Goal: Transaction & Acquisition: Purchase product/service

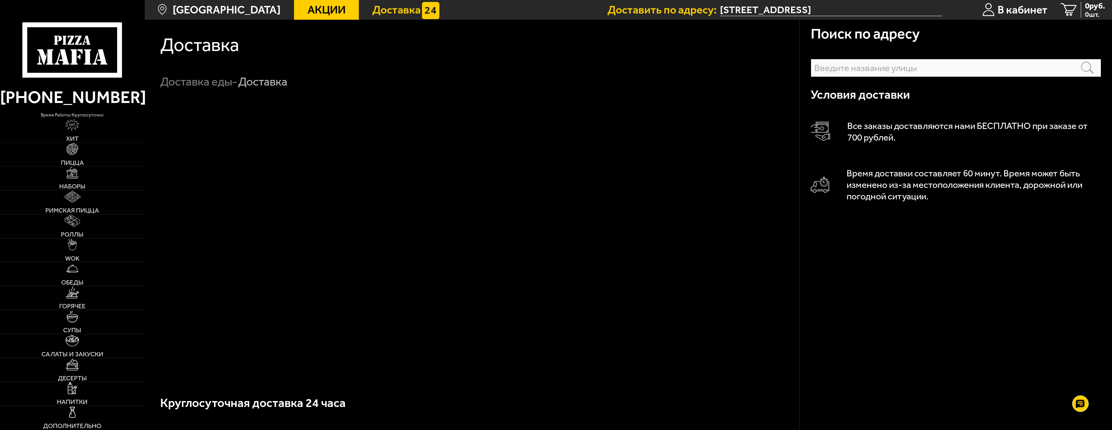
click at [833, 65] on input "text" at bounding box center [955, 68] width 290 height 18
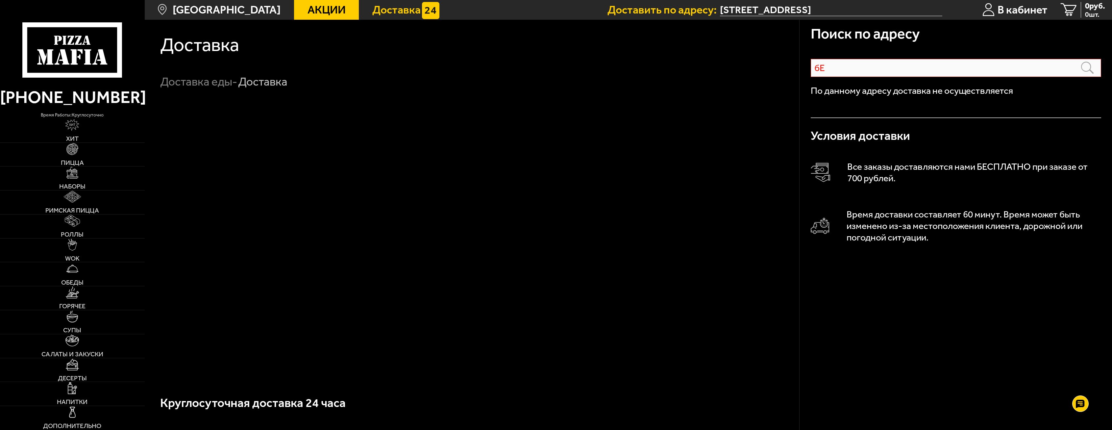
type input "б"
type input "[STREET_ADDRESS]"
click at [229, 10] on span "[GEOGRAPHIC_DATA]" at bounding box center [227, 9] width 108 height 11
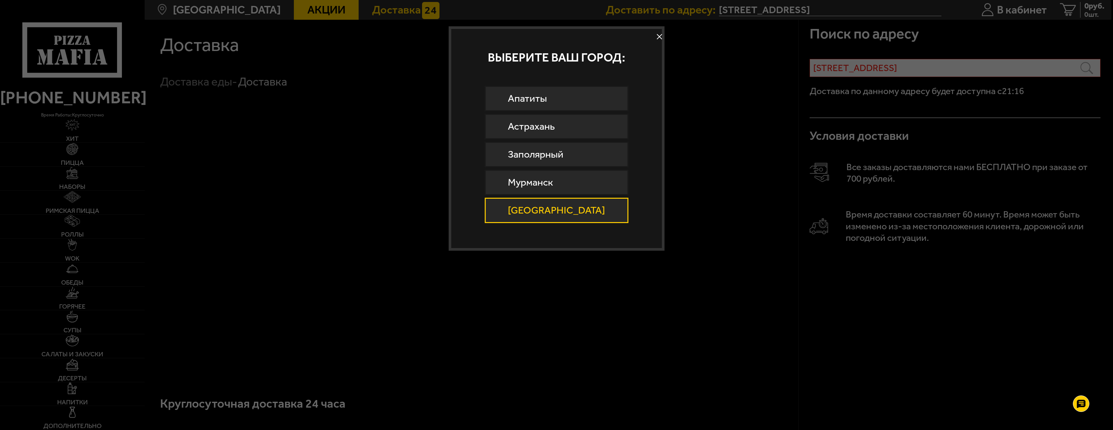
click at [655, 33] on button at bounding box center [660, 37] width 10 height 10
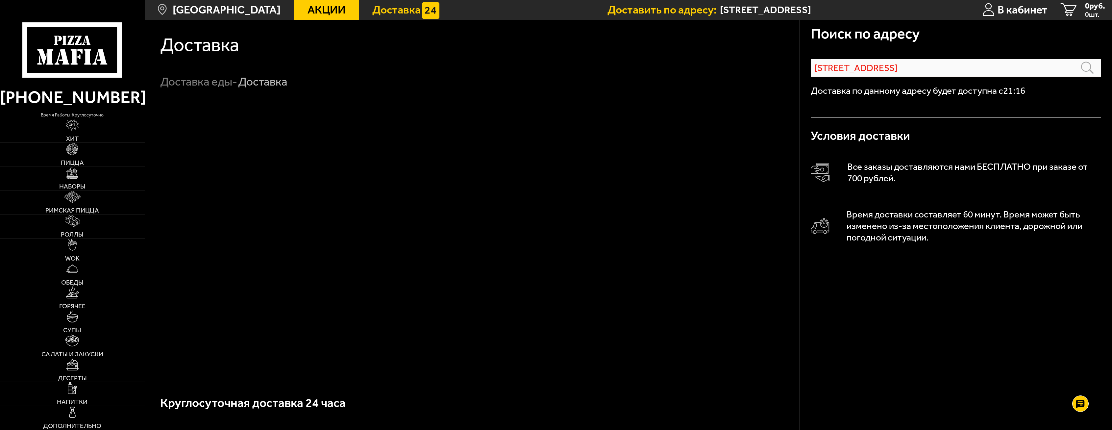
click at [83, 52] on use at bounding box center [79, 51] width 5 height 4
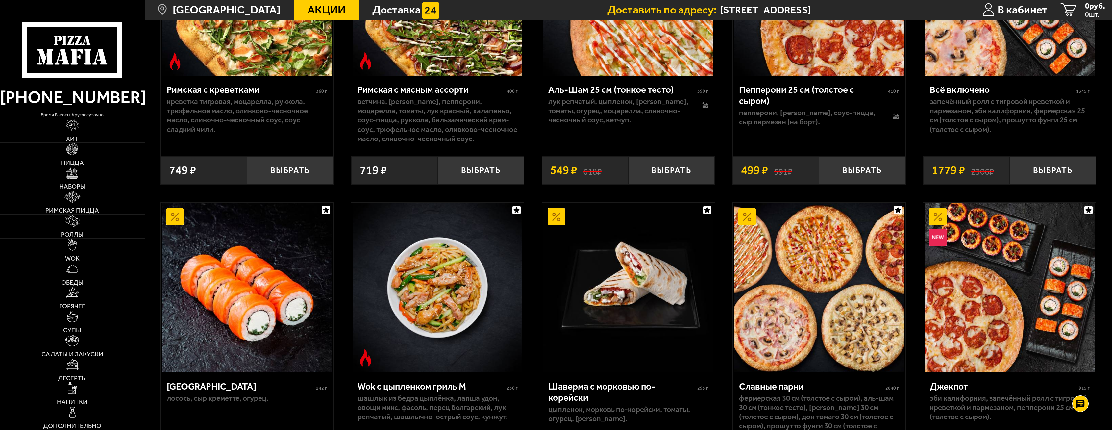
scroll to position [460, 0]
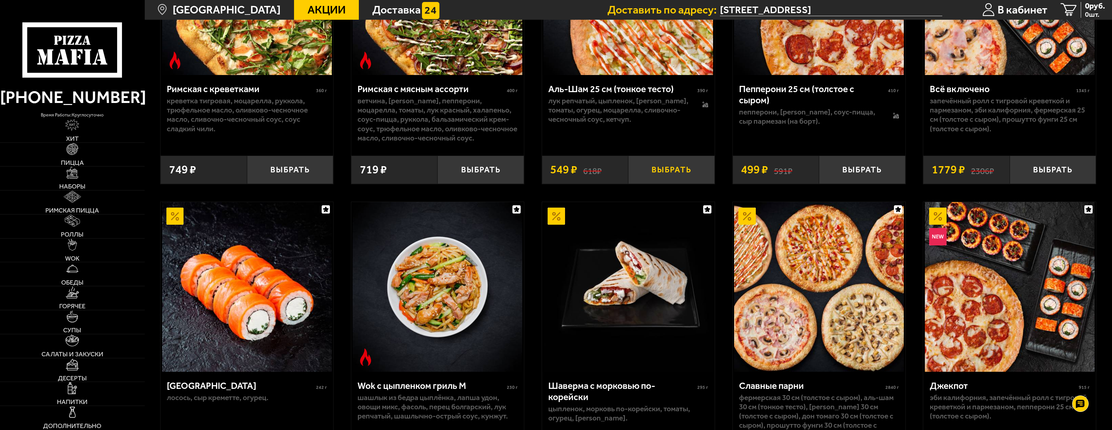
click at [682, 176] on button "Выбрать" at bounding box center [671, 170] width 86 height 28
click at [639, 174] on button "−" at bounding box center [642, 170] width 29 height 28
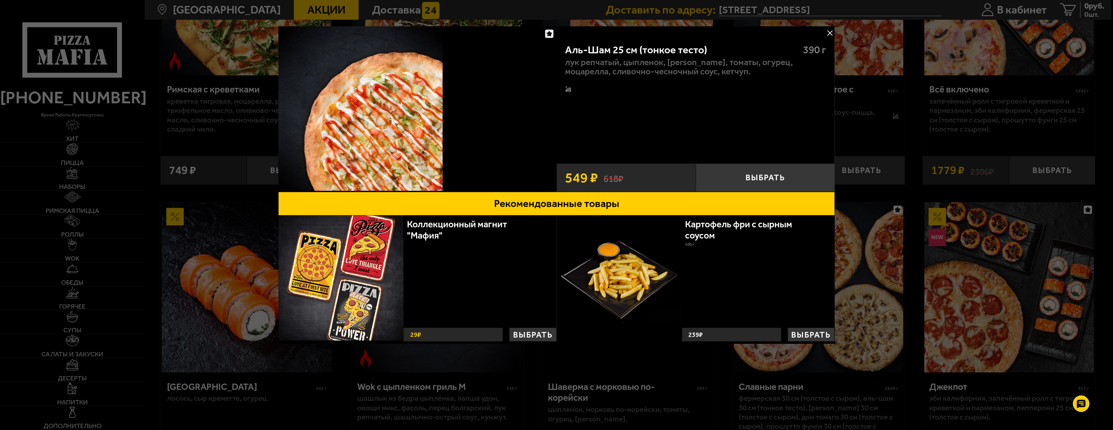
click at [834, 31] on button at bounding box center [830, 33] width 10 height 10
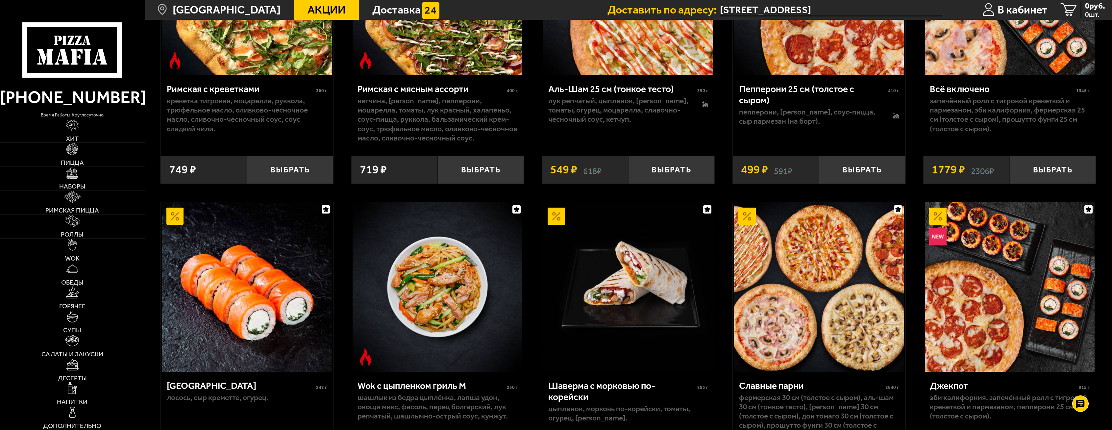
click at [927, 11] on input "[STREET_ADDRESS]" at bounding box center [831, 10] width 222 height 12
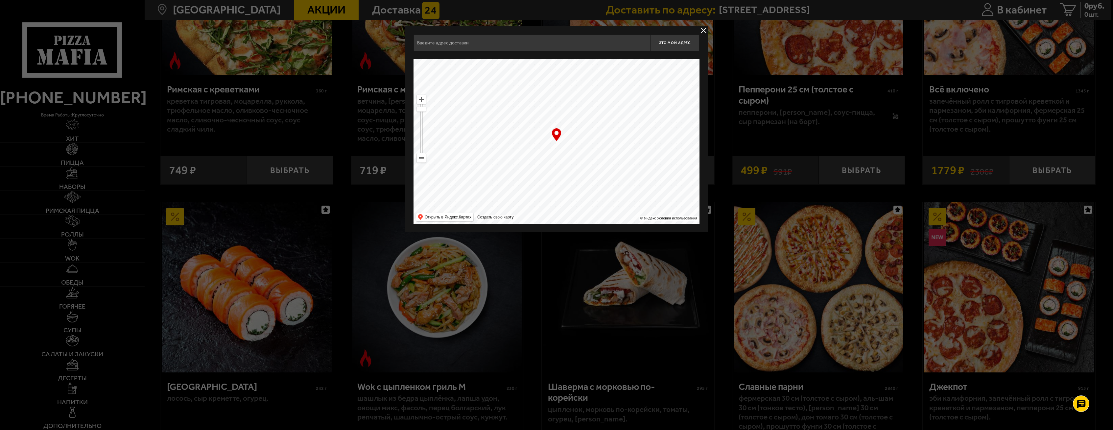
click at [927, 11] on div at bounding box center [556, 215] width 1113 height 430
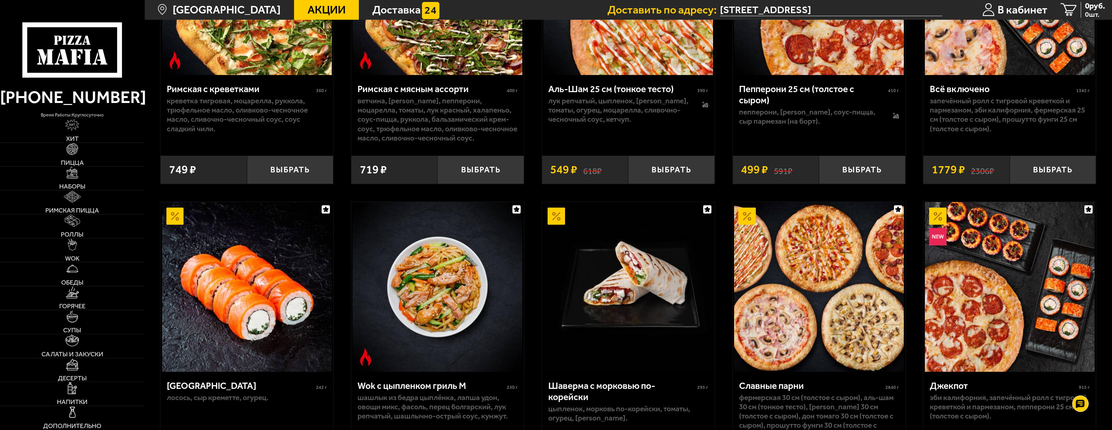
click at [945, 12] on ul "Доставить по адресу: [STREET_ADDRESS], подъезд 6 В кабинет 0 руб. 0 шт." at bounding box center [859, 10] width 504 height 20
click at [938, 12] on input "[STREET_ADDRESS]" at bounding box center [831, 10] width 222 height 12
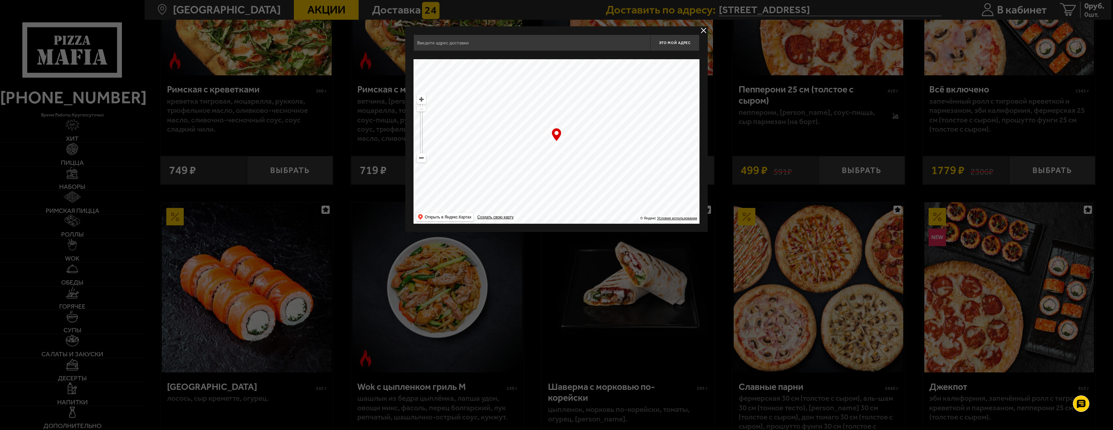
click at [705, 30] on button "delivery type" at bounding box center [704, 30] width 8 height 8
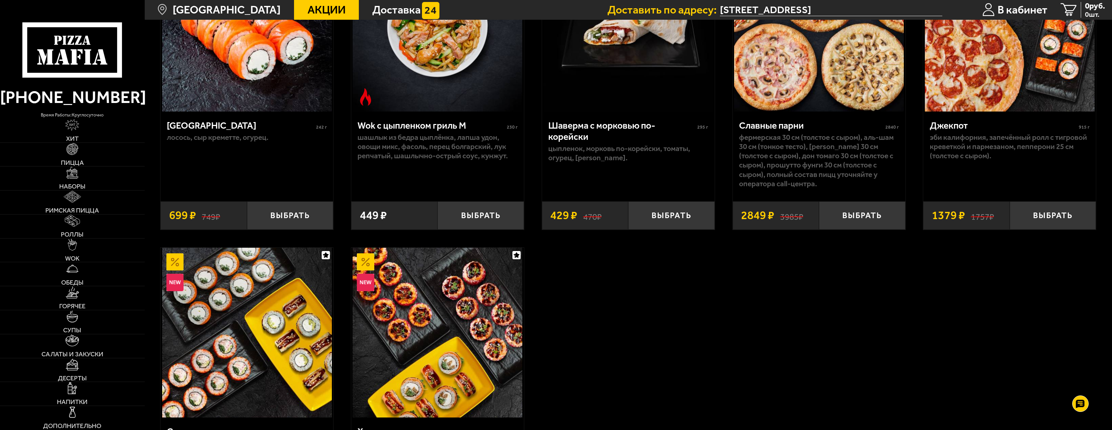
scroll to position [855, 0]
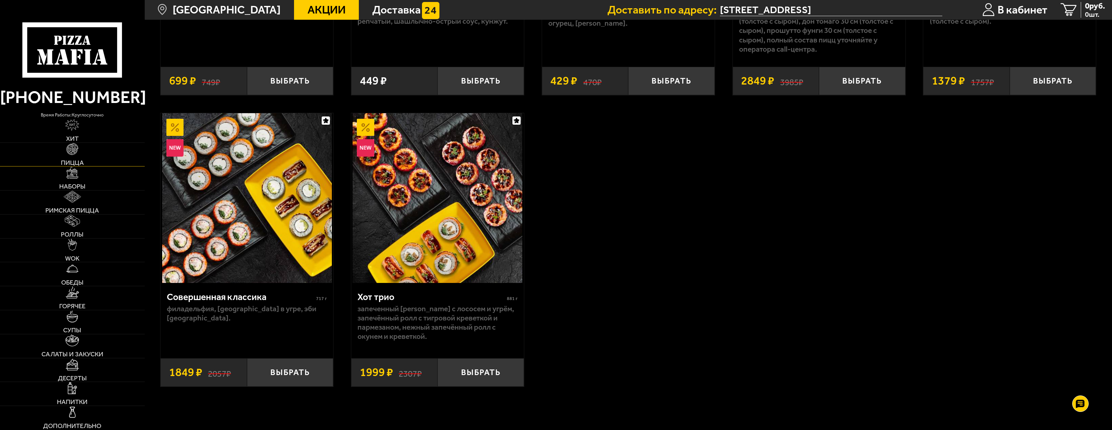
click at [79, 151] on link "Пицца" at bounding box center [72, 155] width 145 height 24
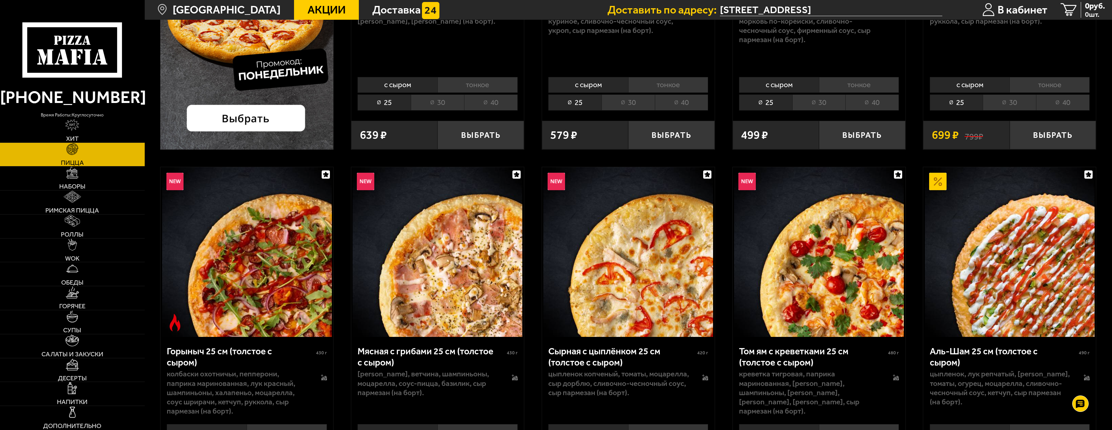
scroll to position [460, 0]
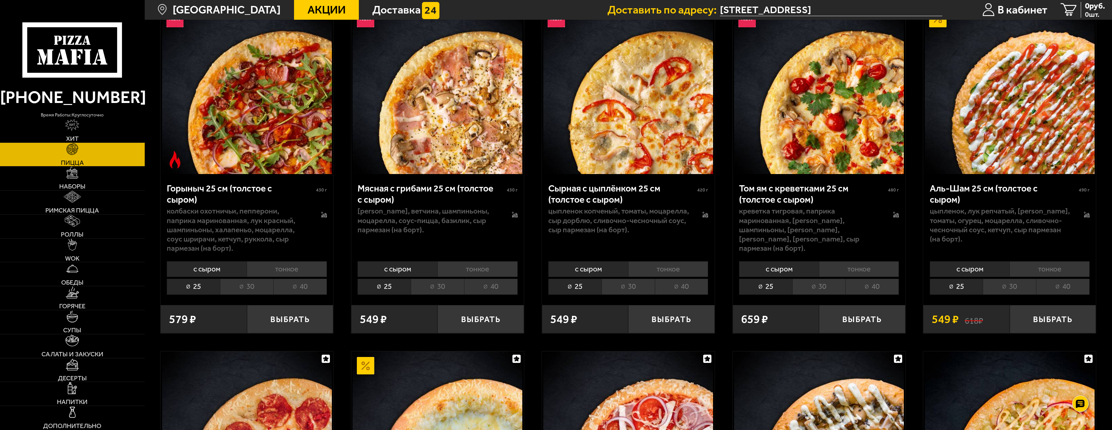
click at [1049, 287] on li "40" at bounding box center [1063, 286] width 54 height 16
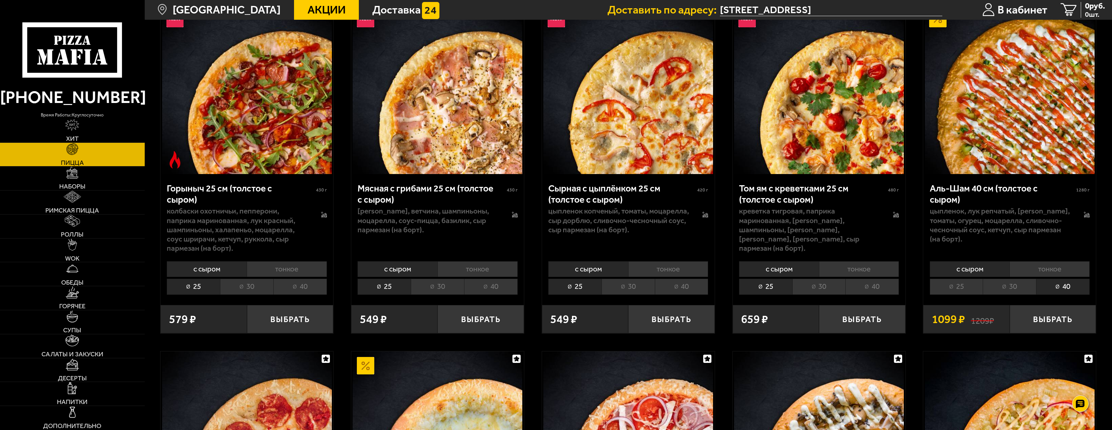
click at [1013, 286] on li "30" at bounding box center [1008, 286] width 53 height 16
click at [1063, 289] on li "40" at bounding box center [1063, 286] width 54 height 16
